Goal: Task Accomplishment & Management: Manage account settings

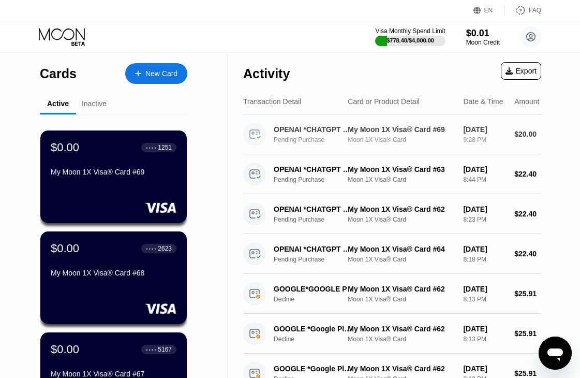
click at [312, 118] on div "OPENAI *CHATGPT SUBSCR [PHONE_NUMBER] US Pending Purchase My Moon 1X Visa® Card…" at bounding box center [392, 134] width 298 height 40
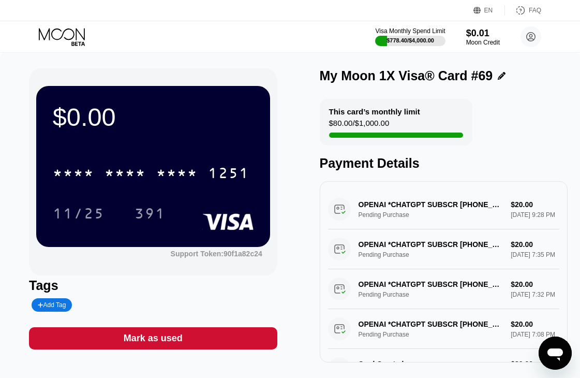
click at [67, 35] on icon at bounding box center [63, 37] width 48 height 18
